Goal: Task Accomplishment & Management: Manage account settings

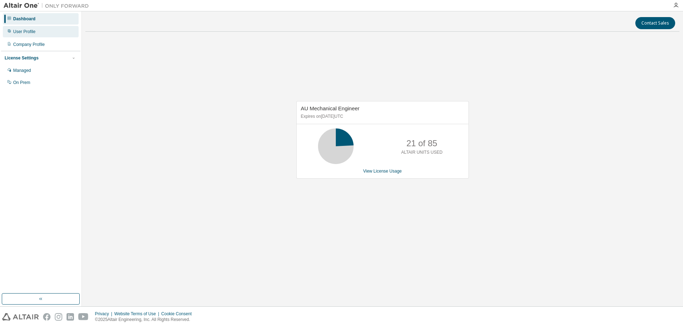
click at [32, 33] on div "User Profile" at bounding box center [24, 32] width 22 height 6
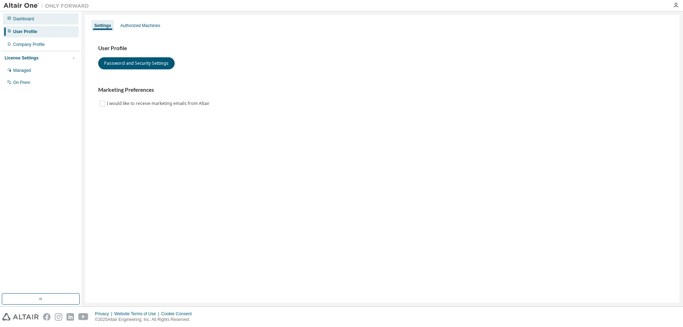
click at [27, 20] on div "Dashboard" at bounding box center [23, 19] width 21 height 6
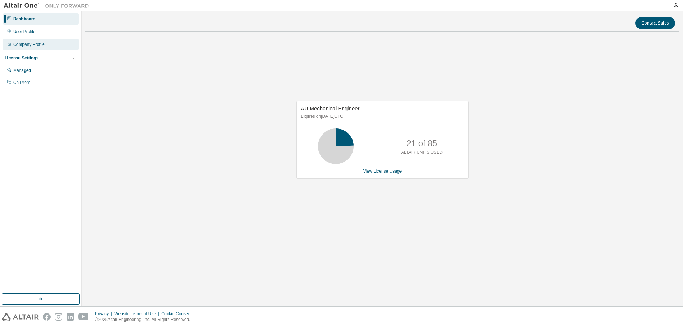
click at [27, 45] on div "Company Profile" at bounding box center [29, 45] width 32 height 6
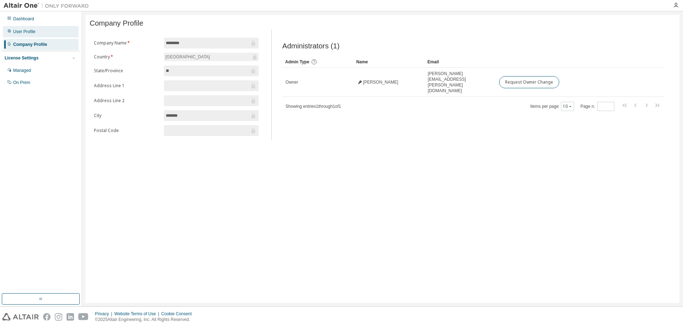
click at [29, 35] on div "User Profile" at bounding box center [41, 31] width 76 height 11
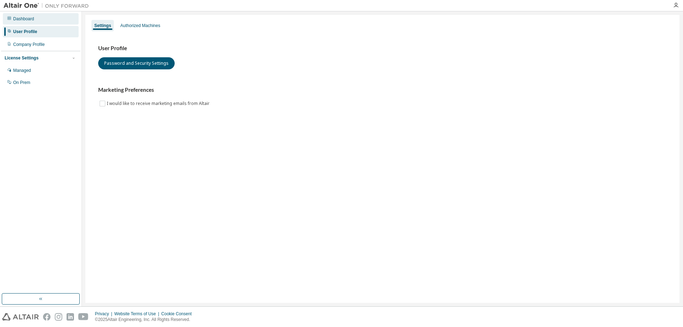
click at [26, 21] on div "Dashboard" at bounding box center [23, 19] width 21 height 6
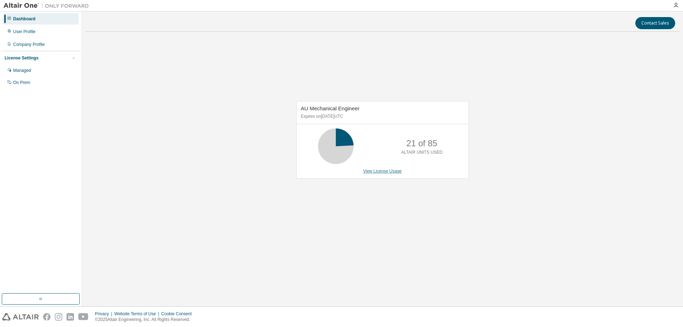
click at [384, 172] on link "View License Usage" at bounding box center [382, 171] width 39 height 5
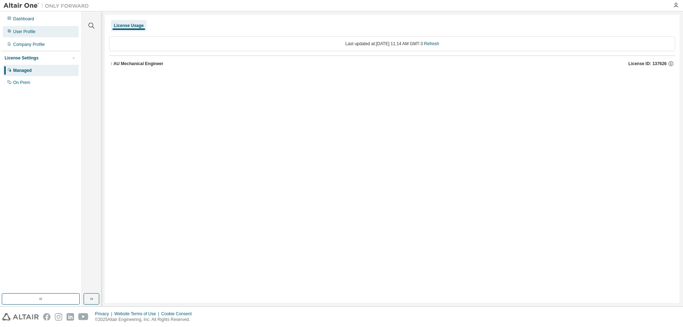
click at [17, 32] on div "User Profile" at bounding box center [24, 32] width 22 height 6
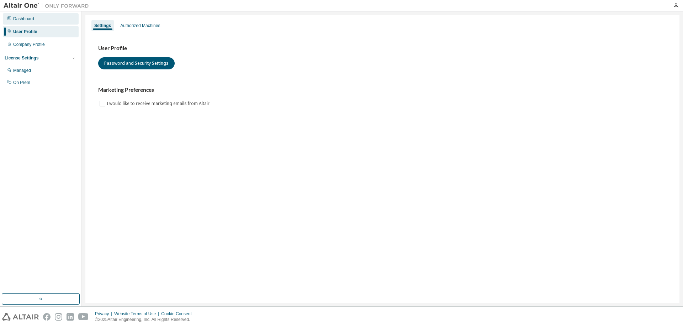
click at [19, 17] on div "Dashboard" at bounding box center [23, 19] width 21 height 6
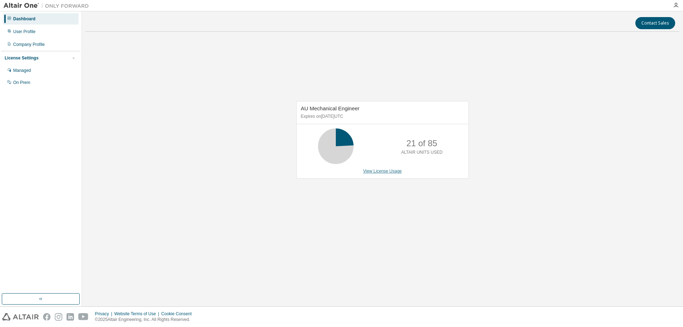
click at [374, 170] on link "View License Usage" at bounding box center [382, 171] width 39 height 5
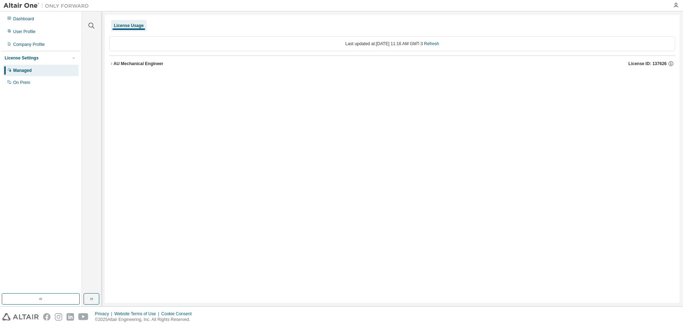
click at [110, 64] on icon "button" at bounding box center [111, 64] width 4 height 4
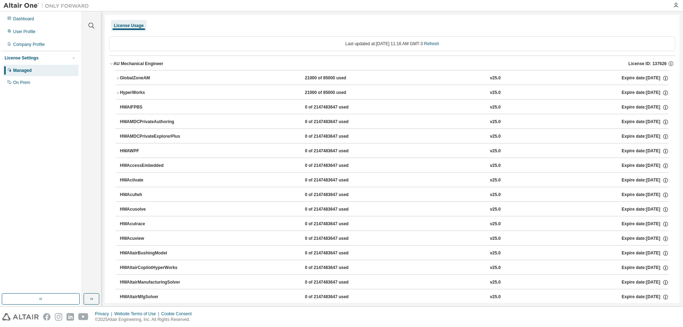
click at [22, 58] on div "License Settings" at bounding box center [22, 58] width 34 height 6
click at [66, 6] on img at bounding box center [48, 5] width 89 height 7
click at [18, 19] on div "Dashboard" at bounding box center [23, 19] width 21 height 6
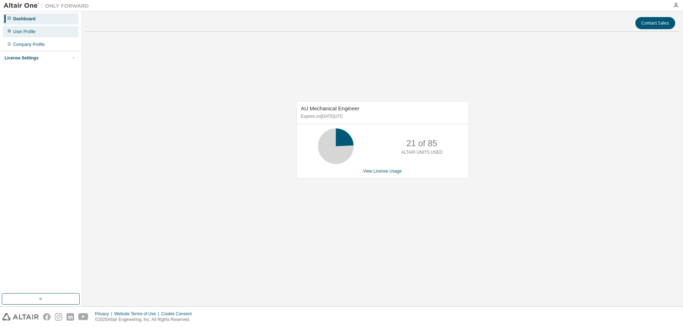
click at [17, 31] on div "User Profile" at bounding box center [24, 32] width 22 height 6
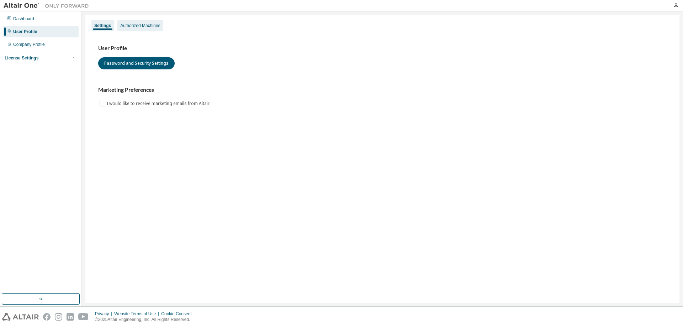
click at [136, 27] on div "Authorized Machines" at bounding box center [140, 26] width 40 height 6
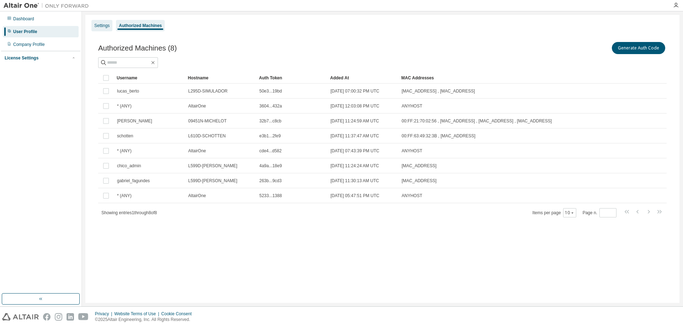
click at [100, 26] on div "Settings" at bounding box center [101, 26] width 15 height 6
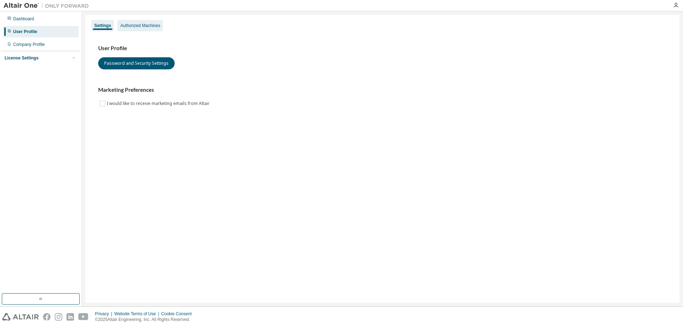
click at [133, 26] on div "Authorized Machines" at bounding box center [140, 26] width 40 height 6
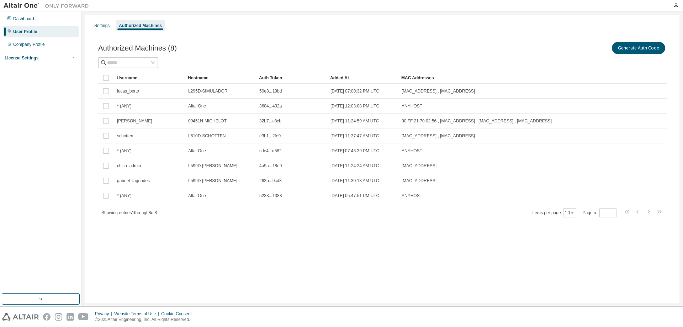
click at [419, 60] on div at bounding box center [382, 62] width 568 height 11
click at [640, 48] on button "Generate Auth Code" at bounding box center [638, 48] width 53 height 12
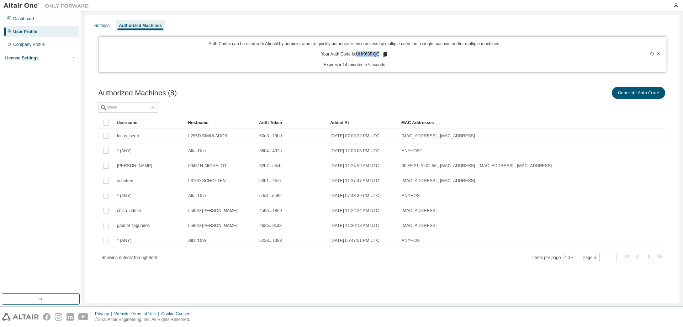
drag, startPoint x: 356, startPoint y: 54, endPoint x: 378, endPoint y: 55, distance: 22.5
click at [378, 55] on p "Your Auth Code is: UHK63RQG" at bounding box center [354, 54] width 67 height 6
click at [339, 65] on p "Expires in 14 minutes, 56 seconds" at bounding box center [354, 65] width 503 height 6
drag, startPoint x: 357, startPoint y: 53, endPoint x: 378, endPoint y: 56, distance: 20.5
click at [378, 56] on p "Your Auth Code is: UHK63RQG" at bounding box center [354, 54] width 67 height 6
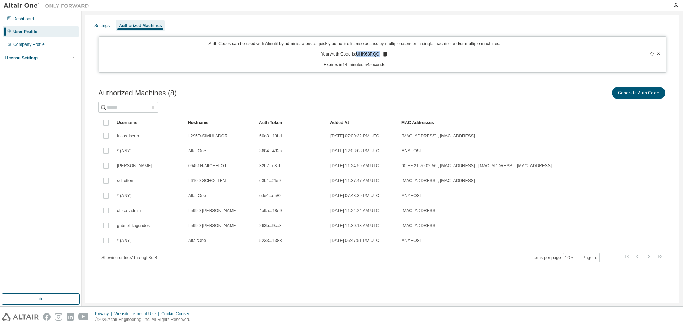
copy p "UHK63RQG"
click at [213, 90] on div "Authorized Machines (8) Generate Auth Code" at bounding box center [382, 92] width 568 height 15
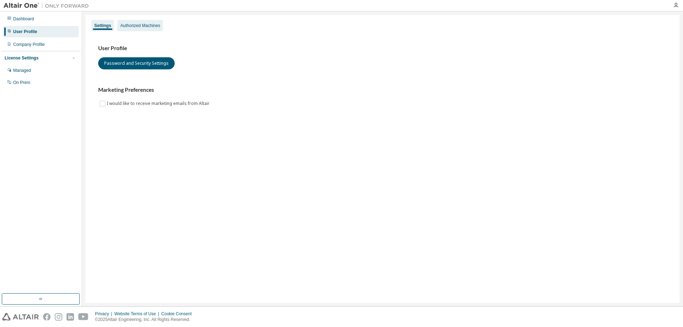
click at [142, 26] on div "Authorized Machines" at bounding box center [140, 26] width 40 height 6
click at [106, 26] on div "Settings" at bounding box center [102, 26] width 17 height 6
click at [140, 27] on div "Authorized Machines" at bounding box center [140, 26] width 40 height 6
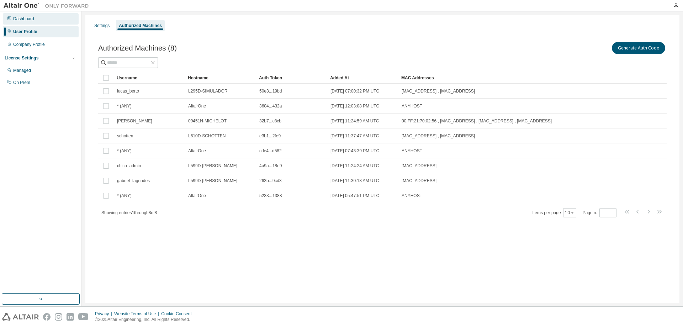
click at [31, 17] on div "Dashboard" at bounding box center [23, 19] width 21 height 6
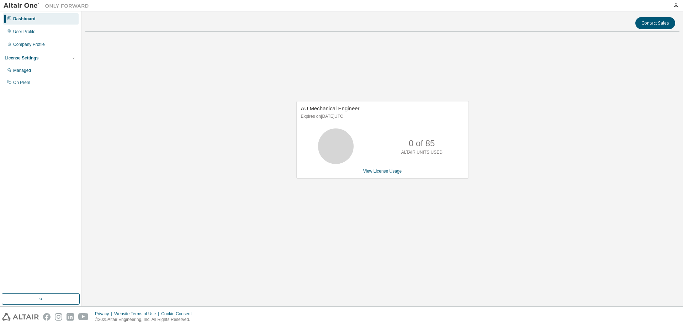
click at [255, 142] on div "AU Mechanical Engineer Expires on February 22, 2026 UTC 0 of 85 ALTAIR UNITS US…" at bounding box center [382, 143] width 594 height 212
drag, startPoint x: 242, startPoint y: 179, endPoint x: 240, endPoint y: 188, distance: 9.1
click at [242, 180] on div "AU Mechanical Engineer Expires on February 22, 2026 UTC 0 of 85 ALTAIR UNITS US…" at bounding box center [382, 143] width 594 height 212
click at [29, 35] on div "User Profile" at bounding box center [41, 31] width 76 height 11
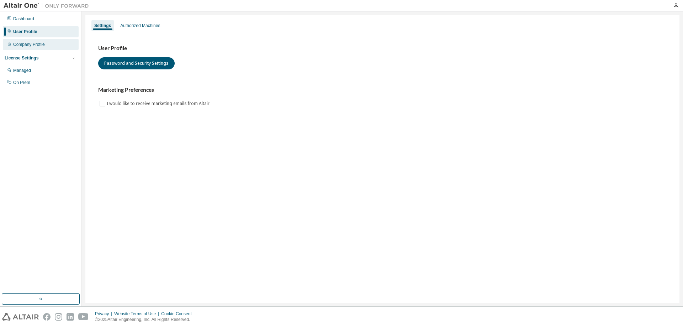
click at [24, 46] on div "Company Profile" at bounding box center [29, 45] width 32 height 6
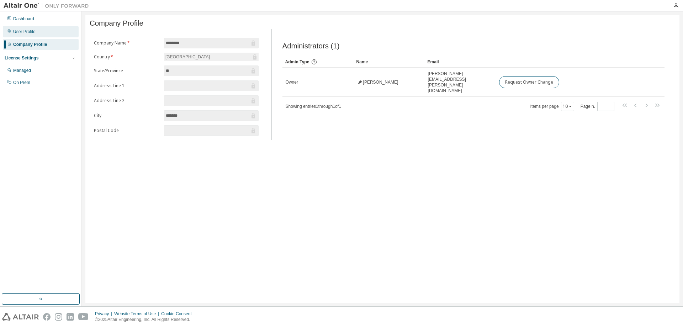
click at [23, 30] on div "User Profile" at bounding box center [24, 32] width 22 height 6
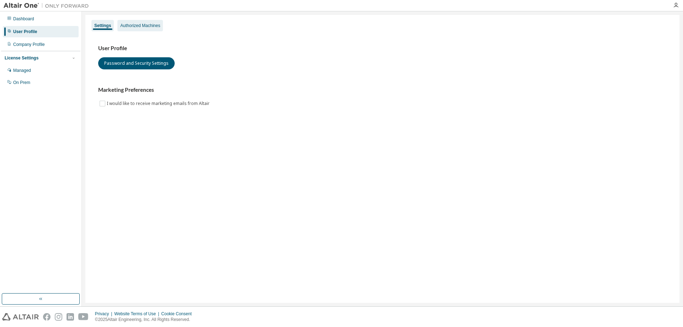
click at [128, 21] on div "Authorized Machines" at bounding box center [140, 25] width 46 height 11
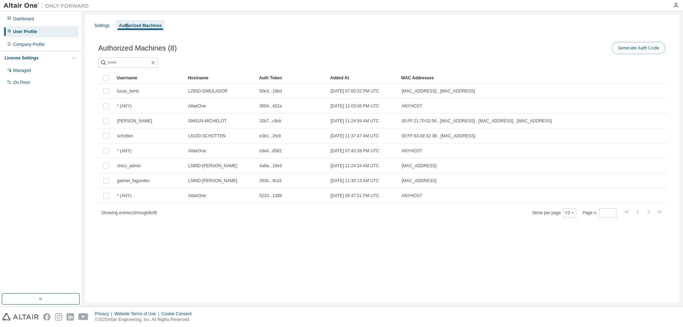
click at [648, 49] on button "Generate Auth Code" at bounding box center [638, 48] width 53 height 12
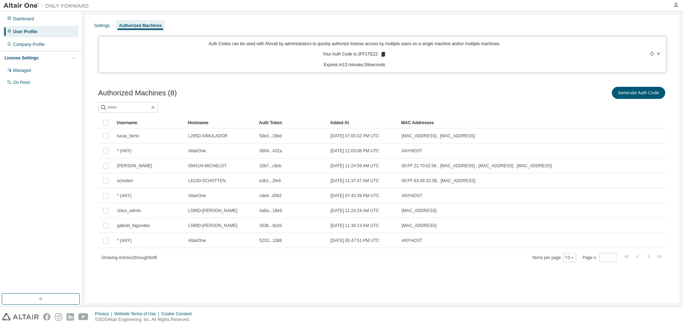
click at [408, 89] on div "Generate Auth Code" at bounding box center [524, 92] width 284 height 15
click at [570, 90] on div "Generate Auth Code" at bounding box center [524, 92] width 284 height 15
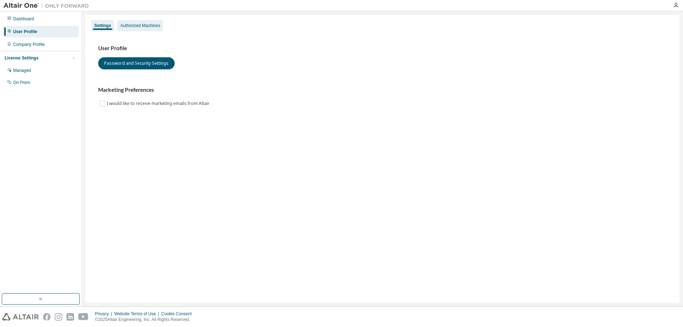
click at [155, 25] on div "Authorized Machines" at bounding box center [140, 26] width 40 height 6
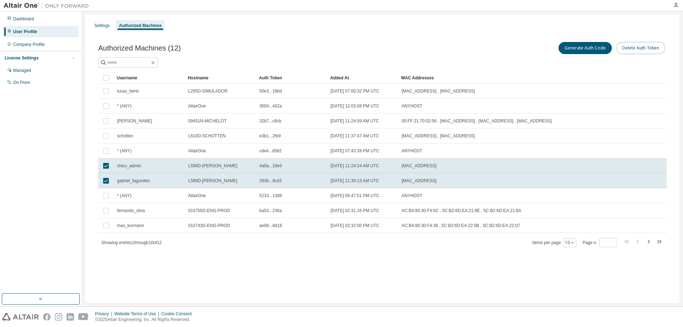
click at [640, 47] on button "Delete Auth Token" at bounding box center [640, 48] width 49 height 12
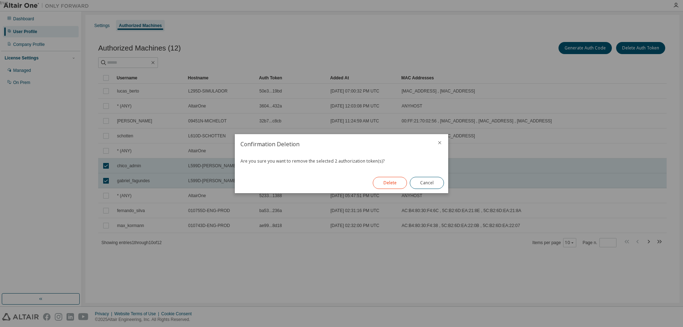
click at [393, 184] on button "Delete" at bounding box center [390, 183] width 34 height 12
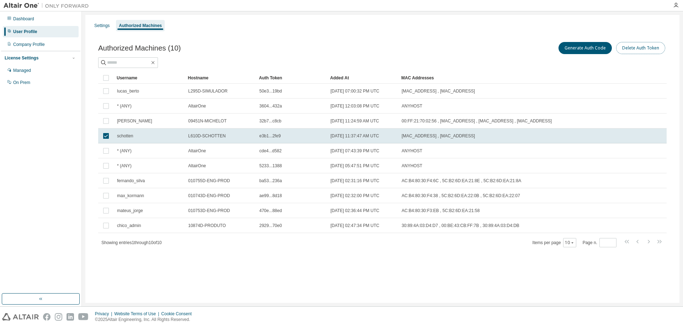
click at [632, 47] on button "Delete Auth Token" at bounding box center [640, 48] width 49 height 12
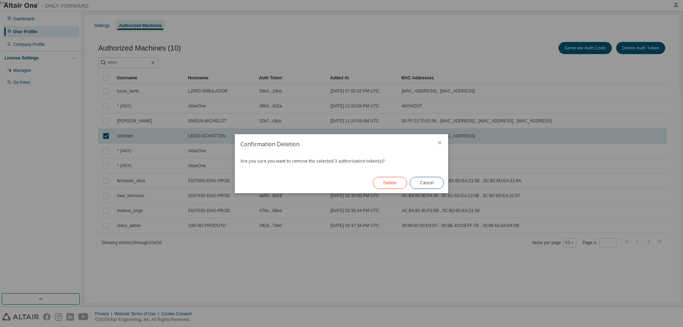
click at [390, 181] on button "Delete" at bounding box center [390, 183] width 34 height 12
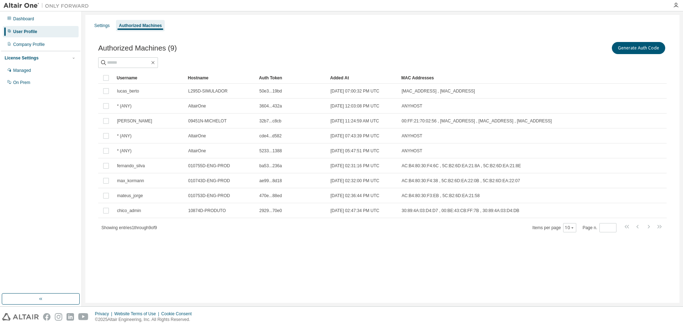
click at [197, 248] on div "Authorized Machines (9) Generate Auth Code Clear Load Save Save As Field Operat…" at bounding box center [382, 141] width 585 height 219
